Goal: Obtain resource: Download file/media

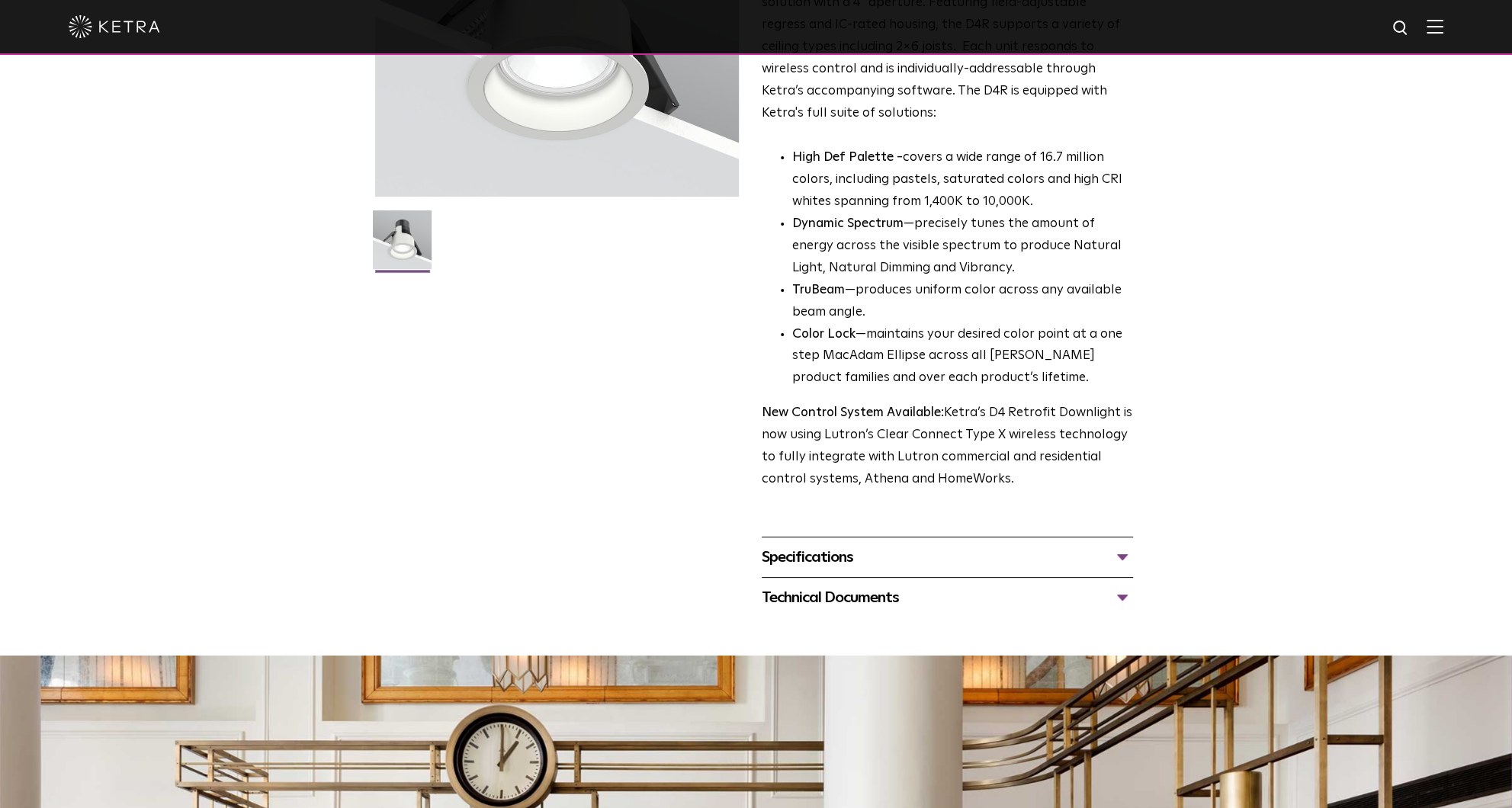
scroll to position [381, 0]
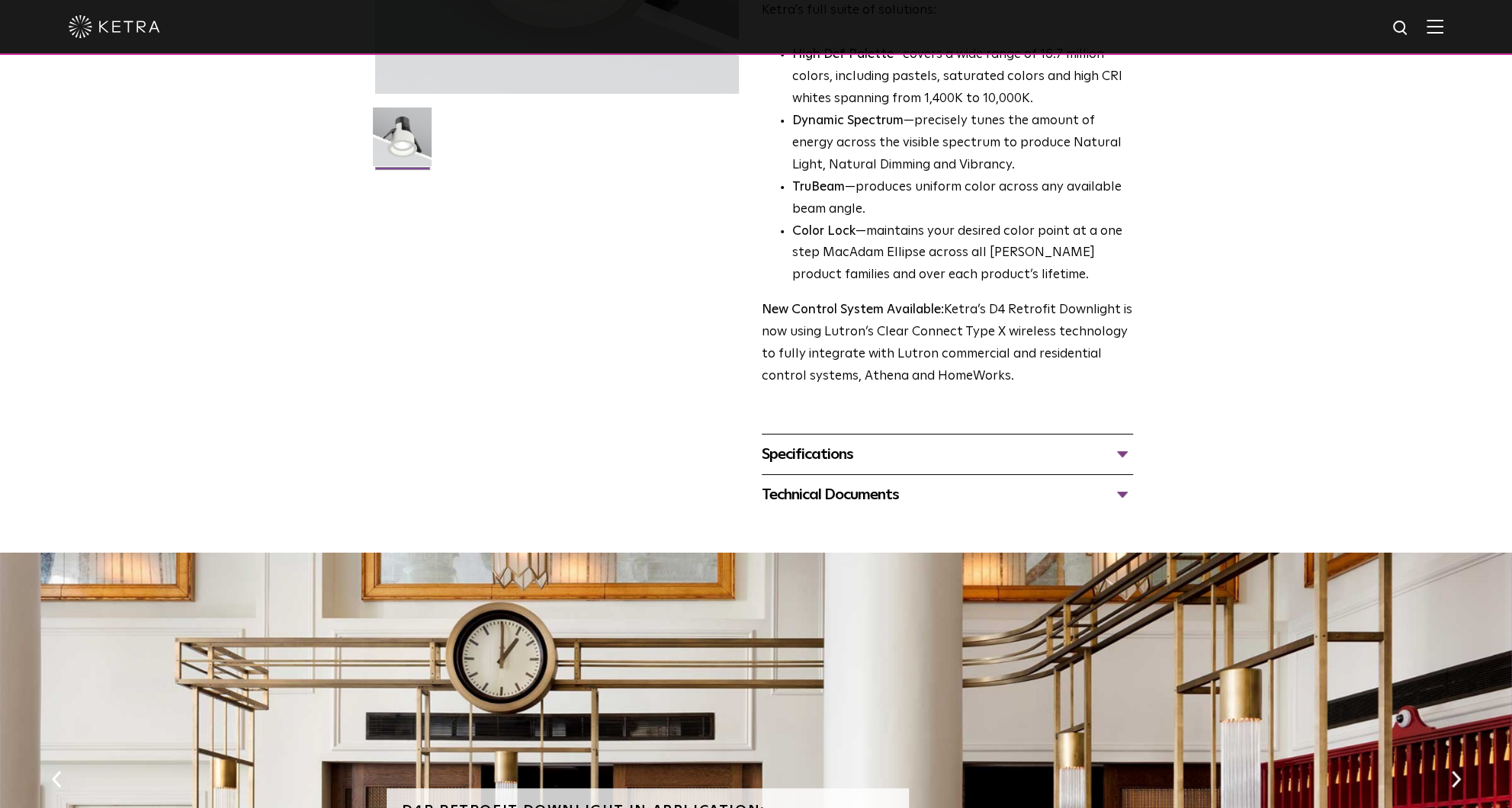
click at [1123, 451] on div "Specifications" at bounding box center [948, 454] width 372 height 24
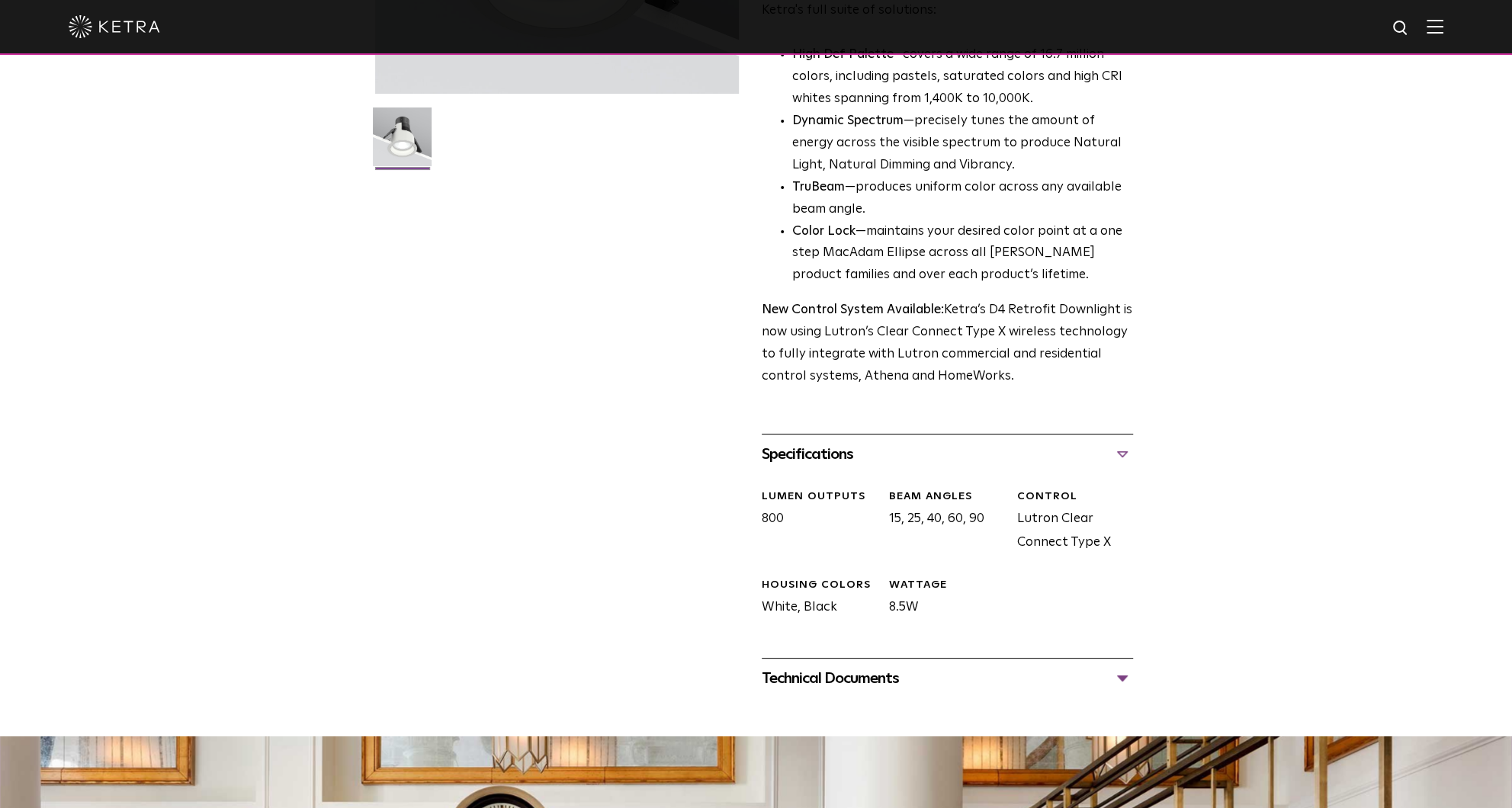
click at [1122, 452] on div "Specifications" at bounding box center [948, 454] width 372 height 24
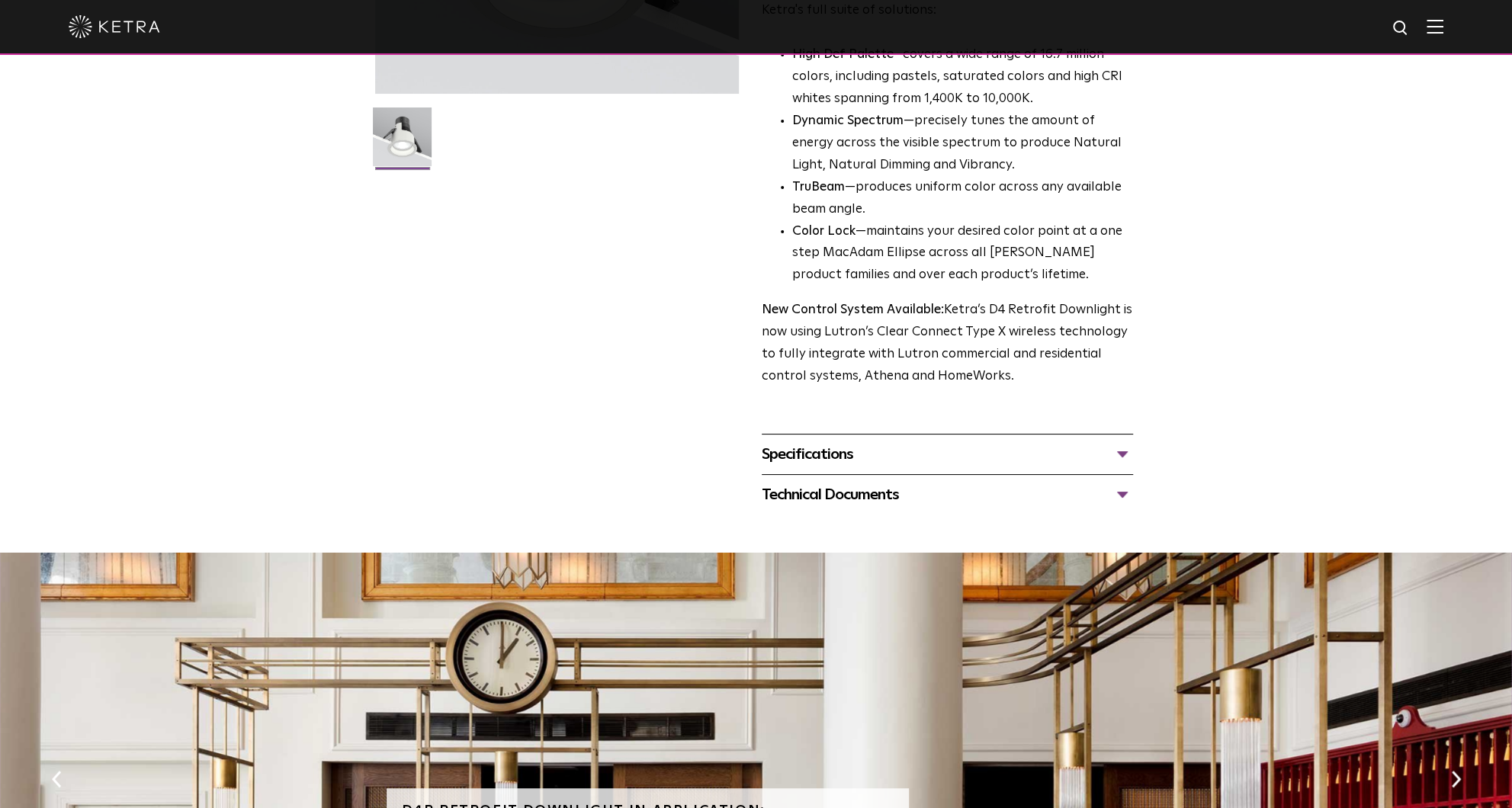
click at [1122, 495] on div "Technical Documents" at bounding box center [948, 494] width 372 height 24
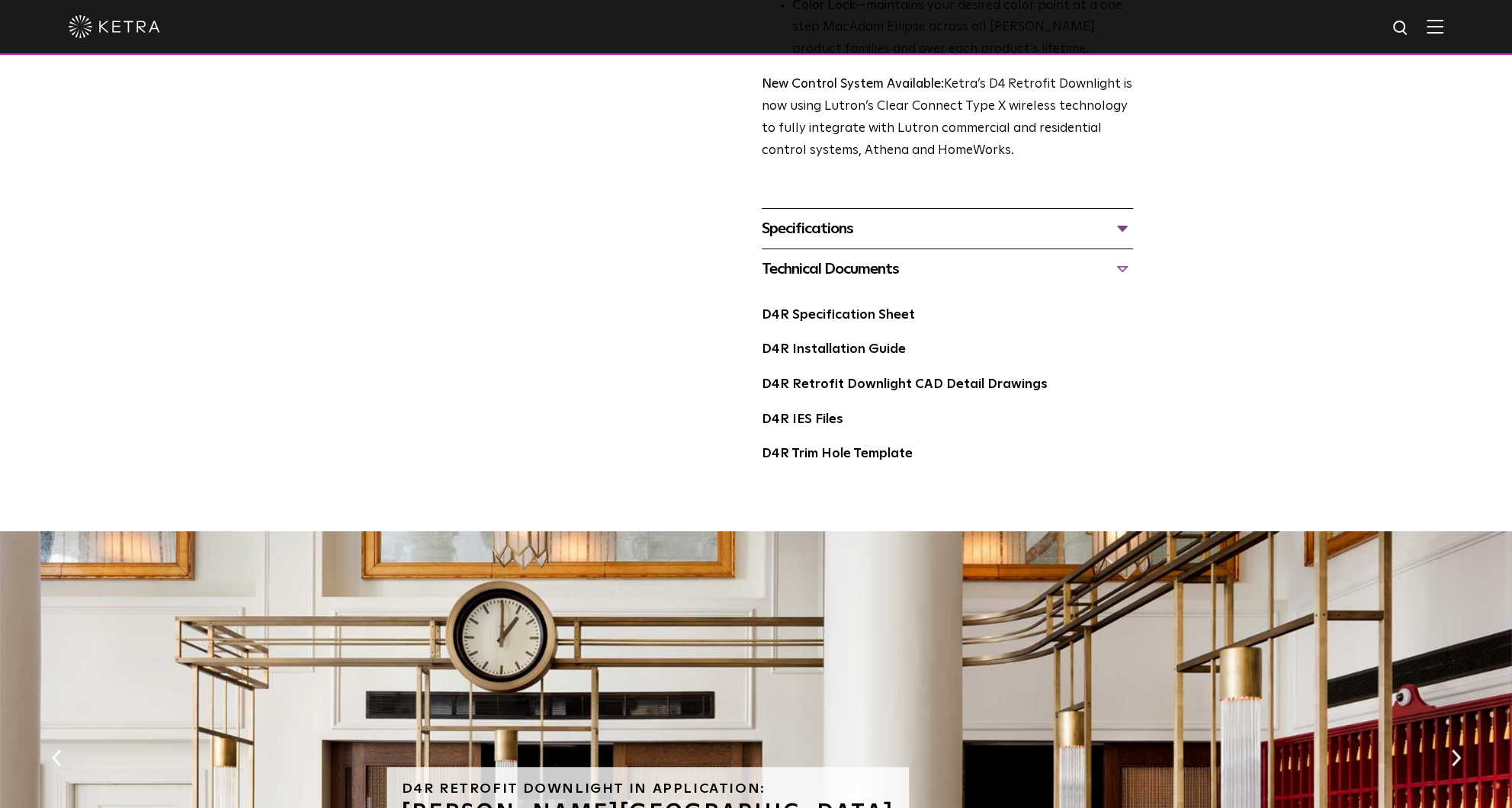
scroll to position [610, 0]
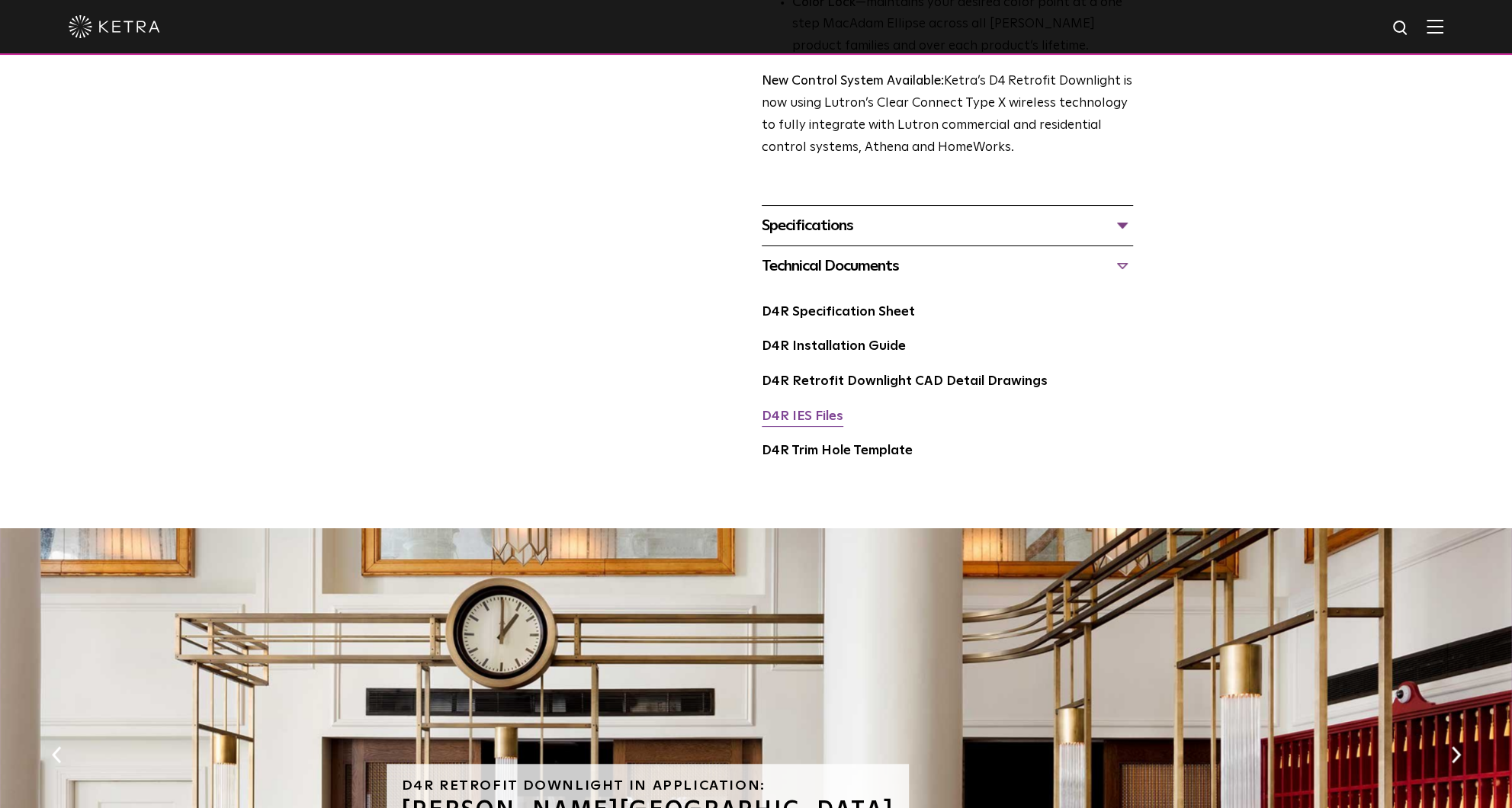
click at [817, 419] on link "D4R IES Files" at bounding box center [802, 416] width 82 height 13
click at [818, 318] on link "D4R Specification Sheet" at bounding box center [838, 312] width 153 height 13
